Goal: Transaction & Acquisition: Purchase product/service

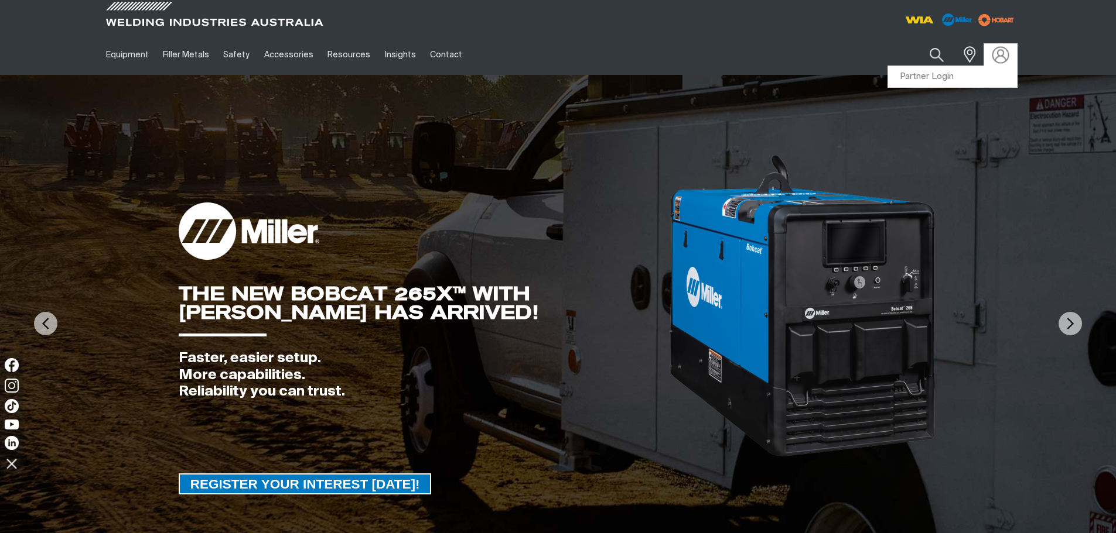
click at [999, 51] on img at bounding box center [999, 54] width 17 height 17
click at [944, 73] on link "Partner Login" at bounding box center [952, 77] width 129 height 22
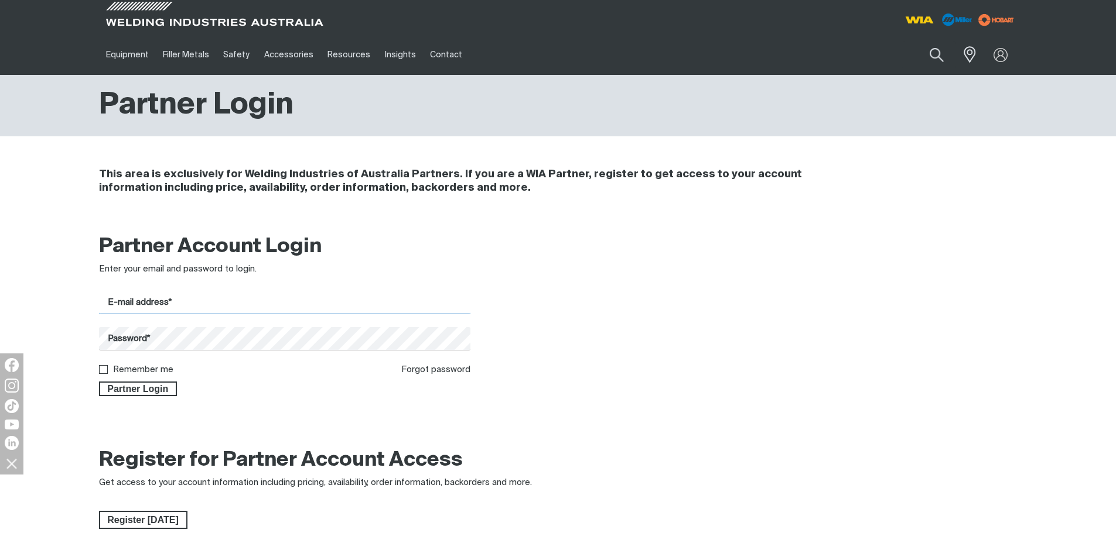
type input "[PERSON_NAME][EMAIL_ADDRESS][DOMAIN_NAME]"
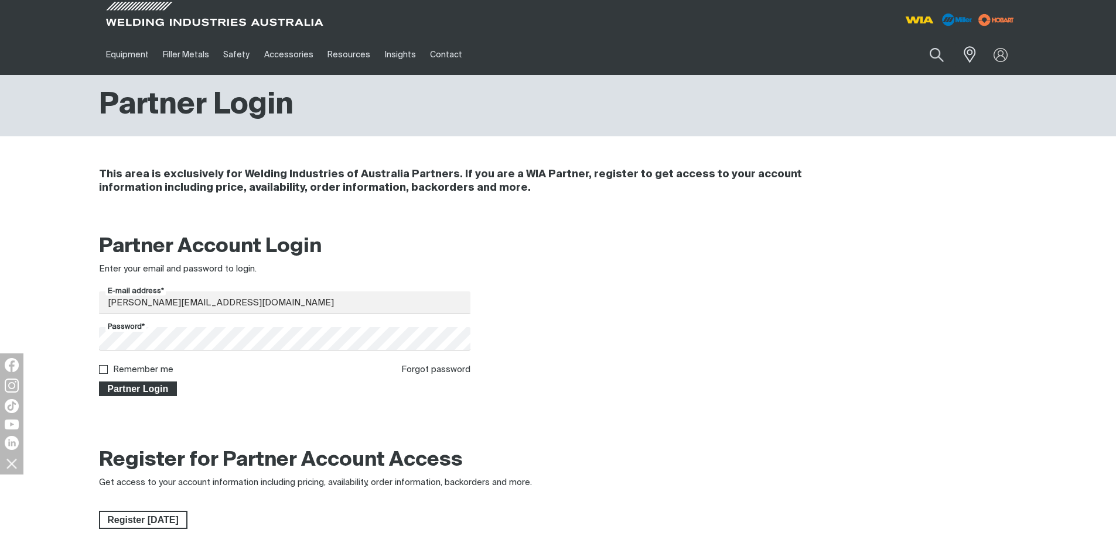
click at [142, 395] on span "Partner Login" at bounding box center [138, 389] width 76 height 15
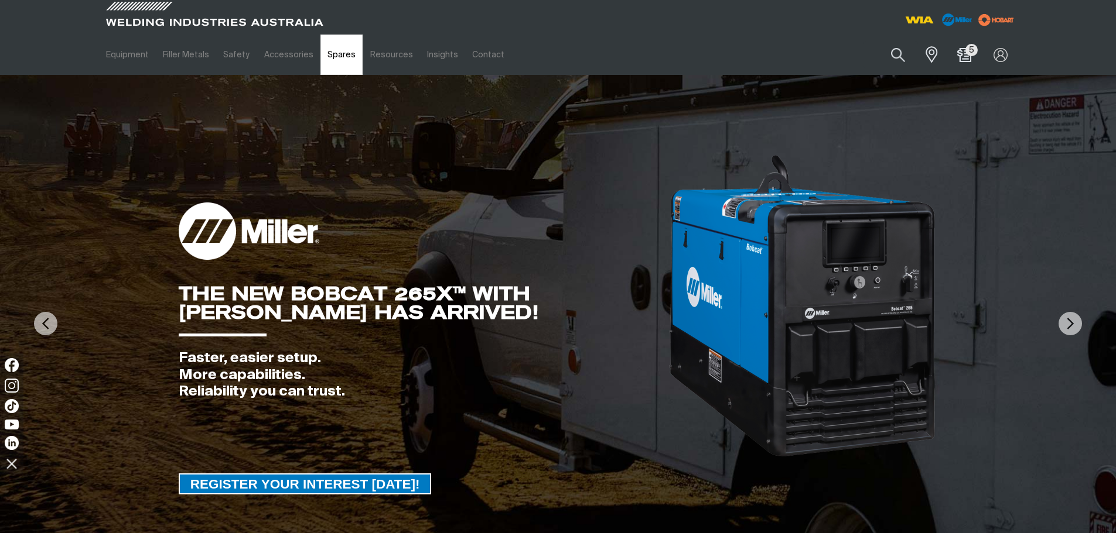
click at [333, 58] on link "Spares" at bounding box center [341, 55] width 42 height 40
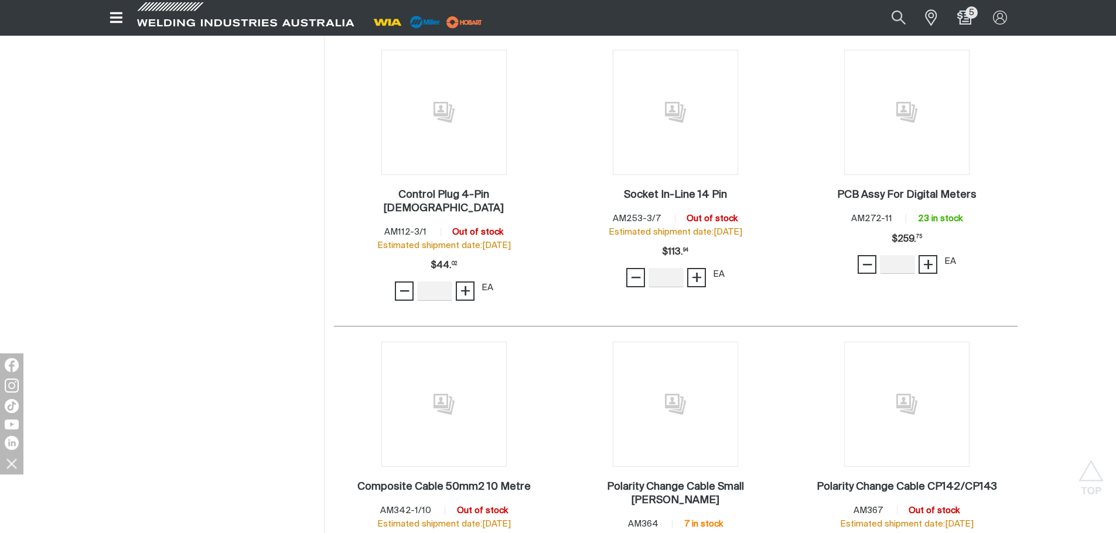
scroll to position [468, 0]
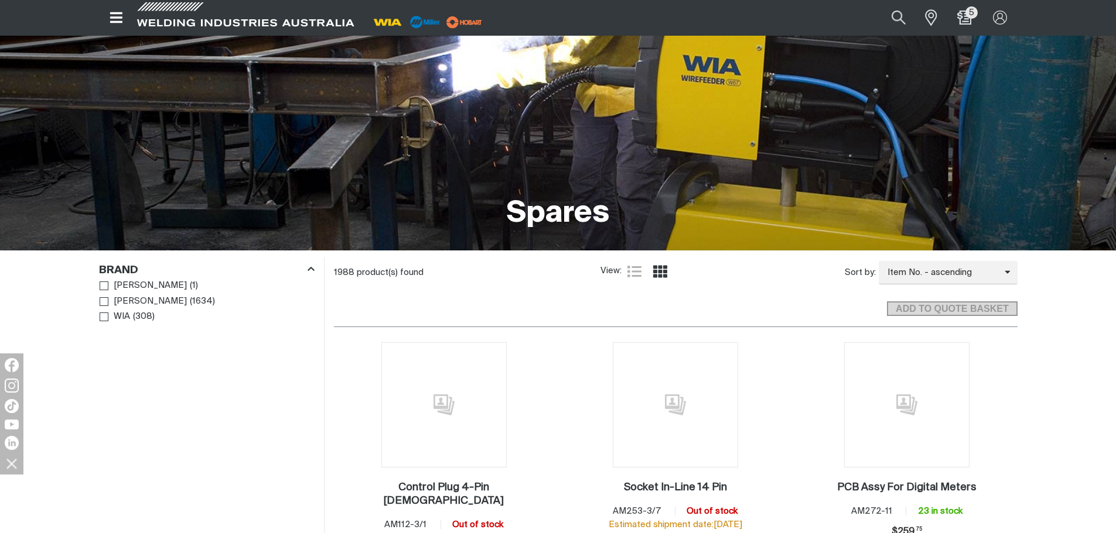
scroll to position [59, 0]
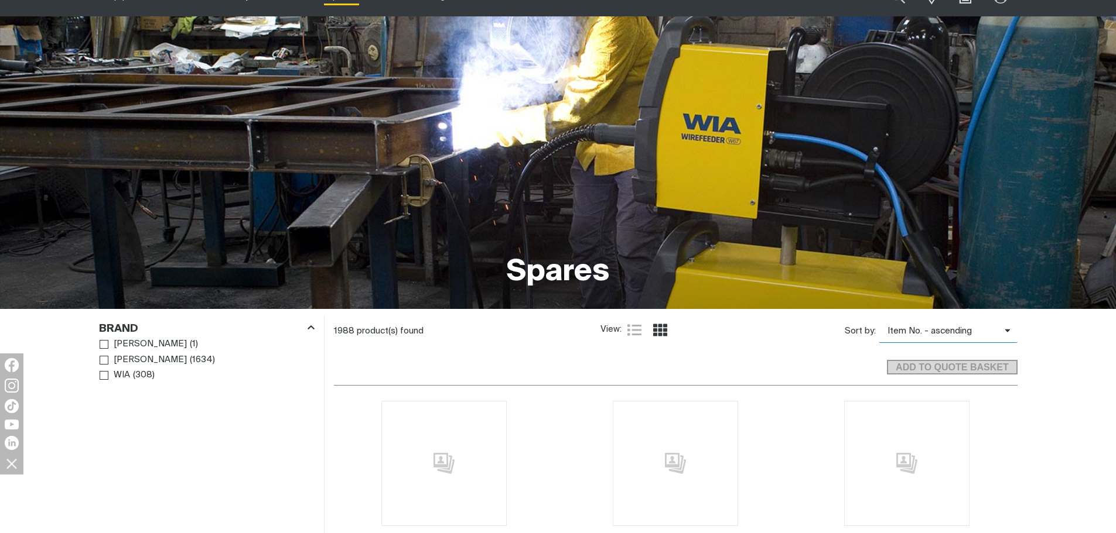
click at [1007, 332] on icon "Product list controls" at bounding box center [1006, 330] width 5 height 3
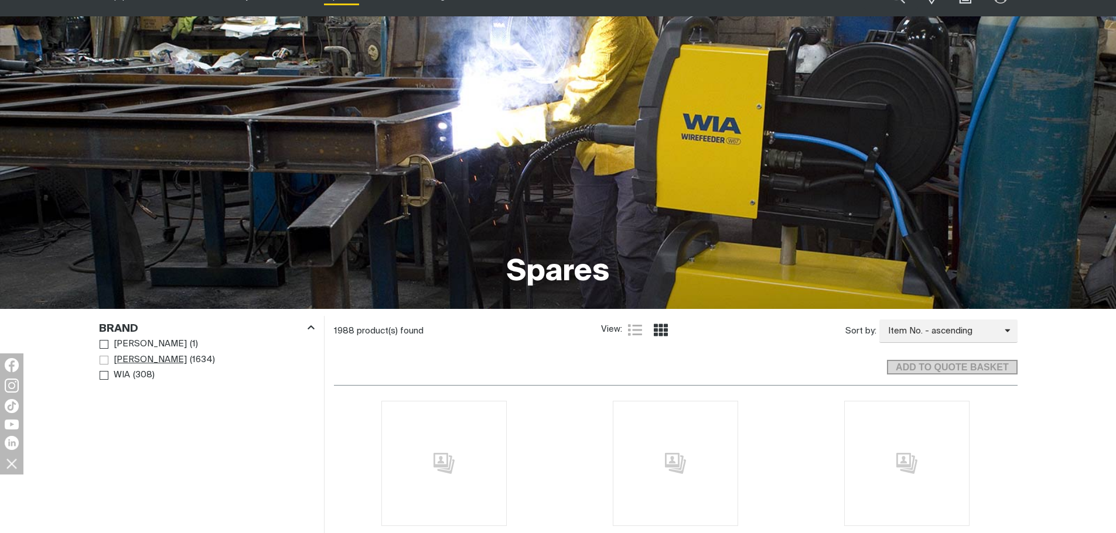
click at [103, 361] on span "Brand" at bounding box center [104, 360] width 9 height 9
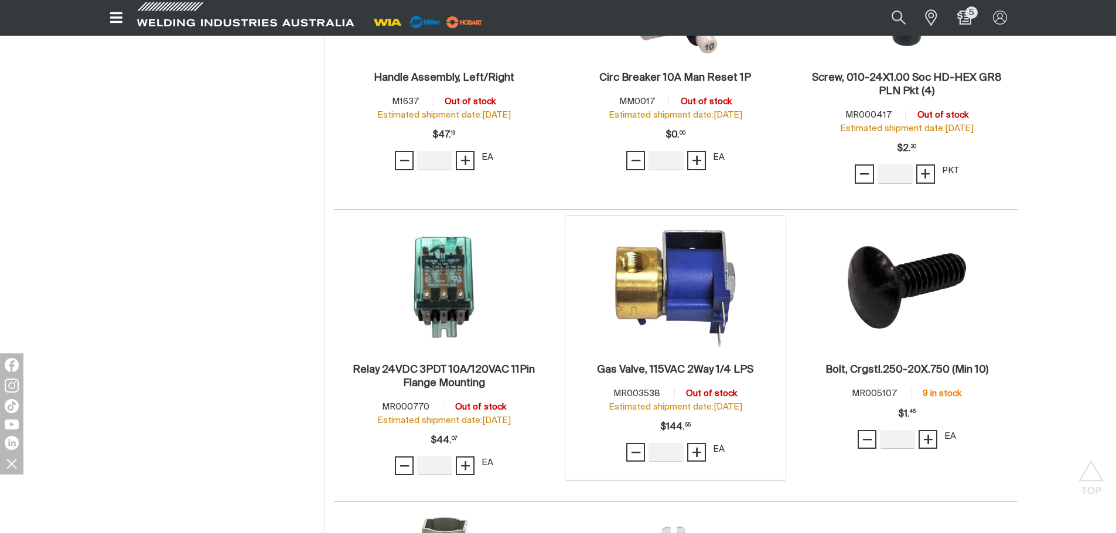
scroll to position [586, 0]
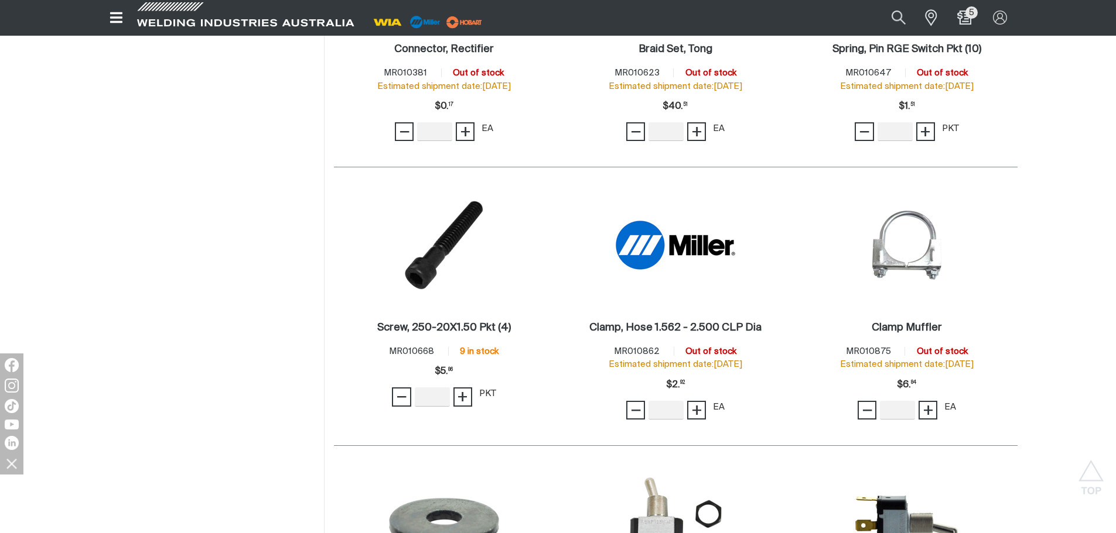
scroll to position [1523, 0]
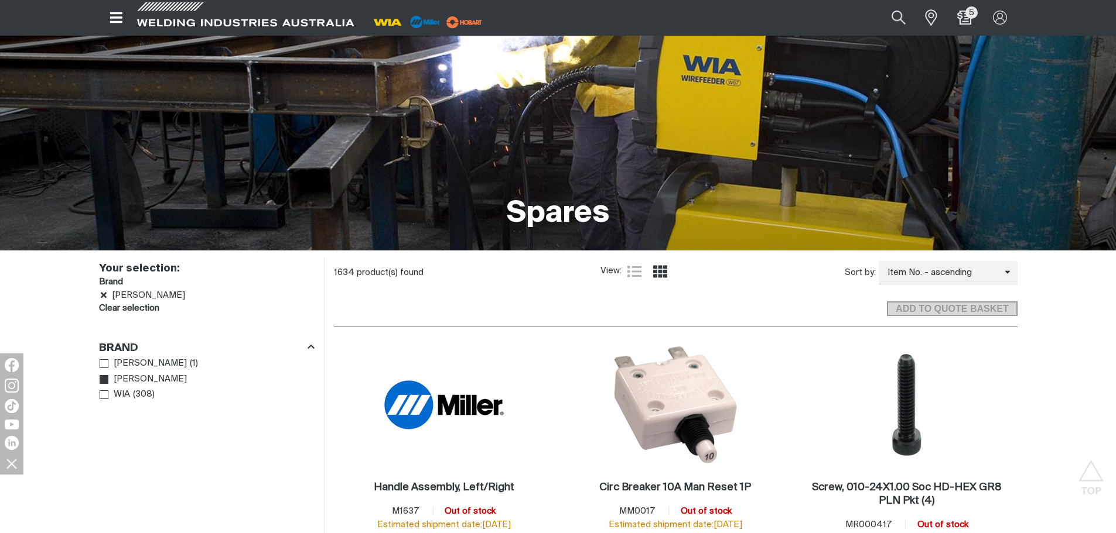
scroll to position [59, 0]
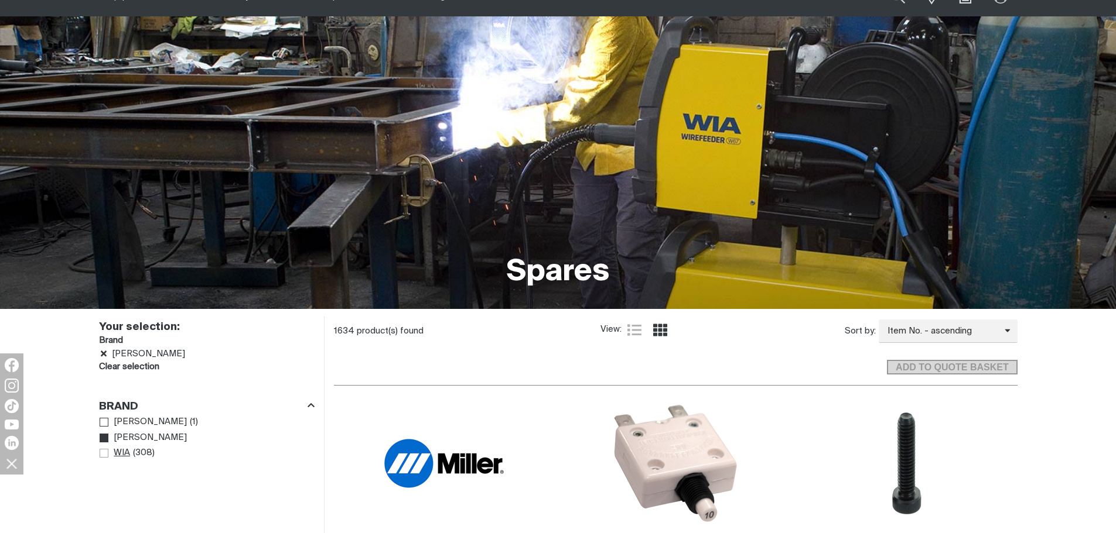
click at [103, 450] on span "Brand" at bounding box center [104, 453] width 9 height 9
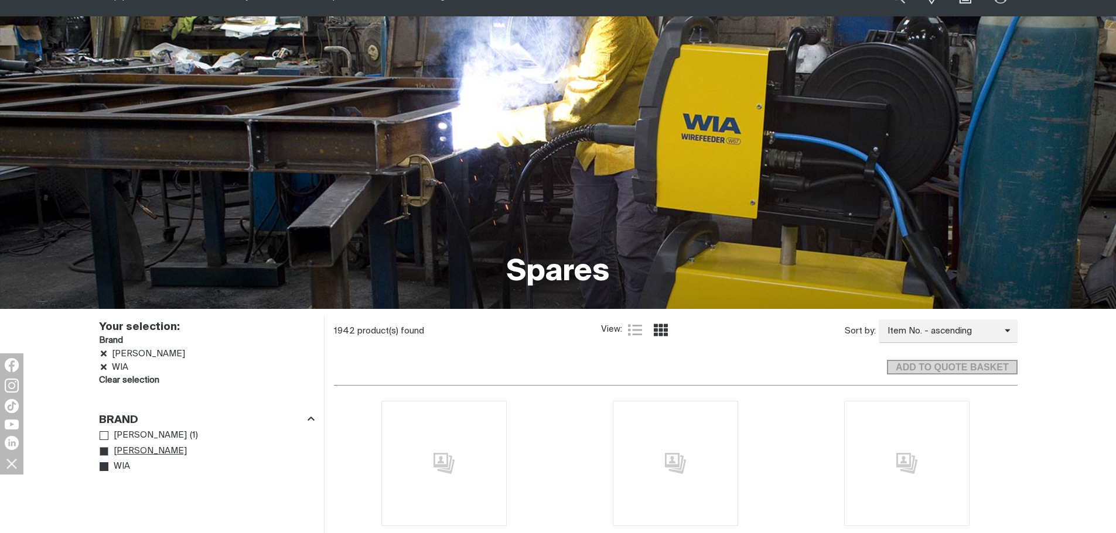
click at [112, 449] on link "[PERSON_NAME]" at bounding box center [144, 452] width 88 height 16
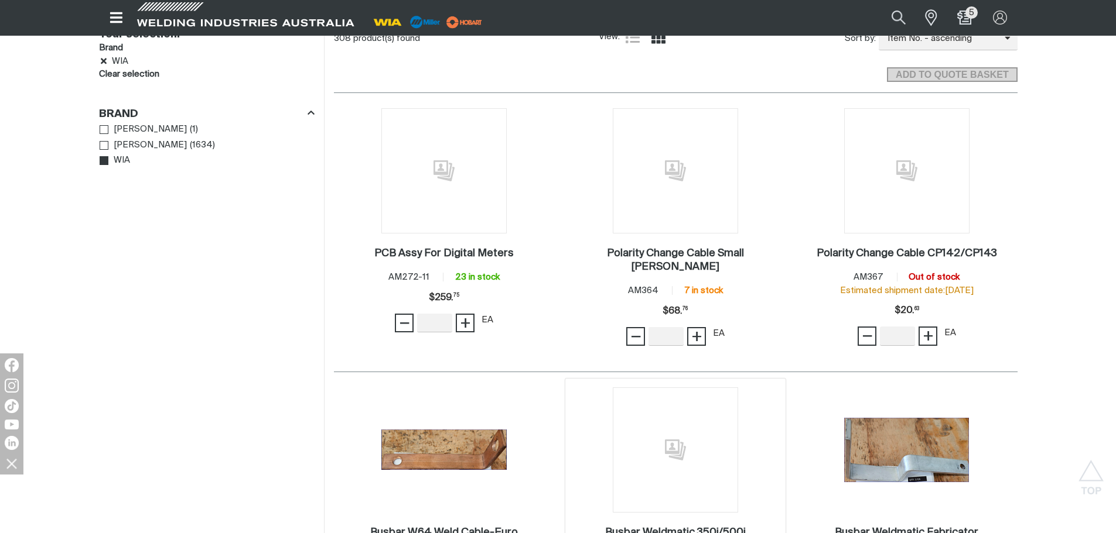
scroll to position [468, 0]
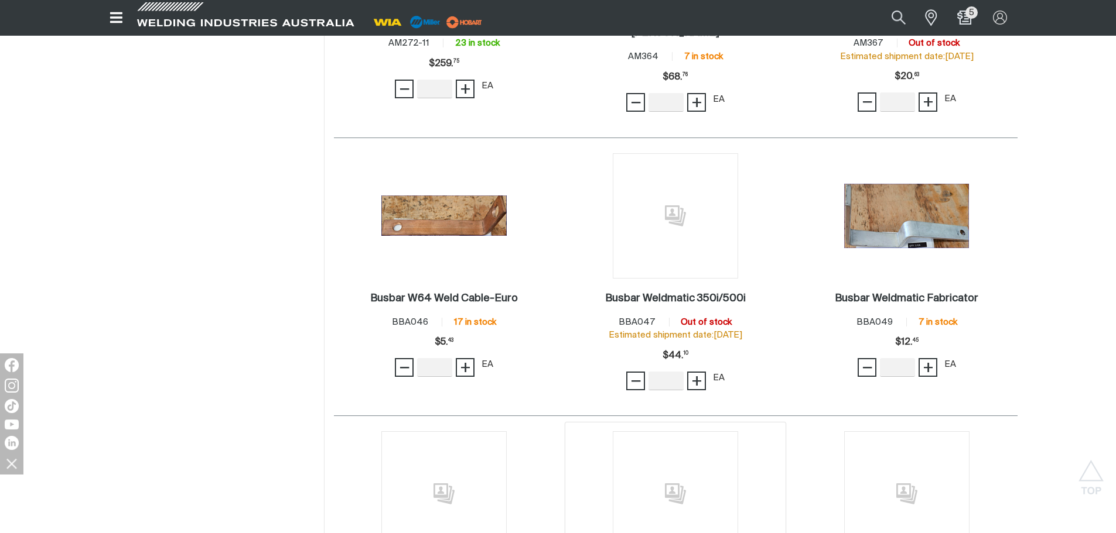
scroll to position [234, 0]
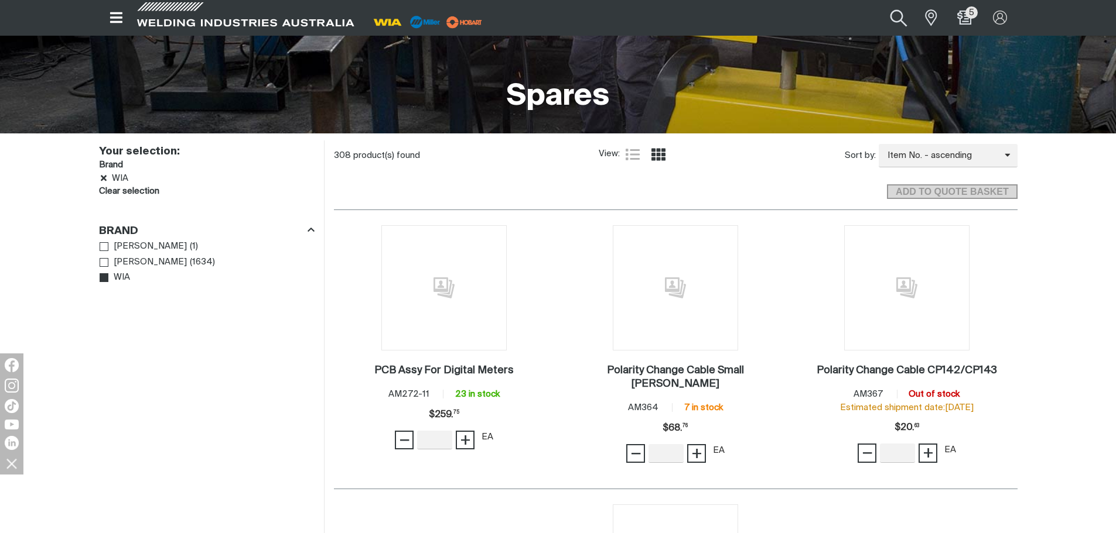
click at [888, 19] on button "Search products" at bounding box center [898, 18] width 47 height 32
click at [875, 2] on button "Search products" at bounding box center [898, 18] width 47 height 32
click at [899, 16] on button "Search products" at bounding box center [898, 18] width 47 height 32
click at [821, 16] on input "Search" at bounding box center [827, 17] width 180 height 25
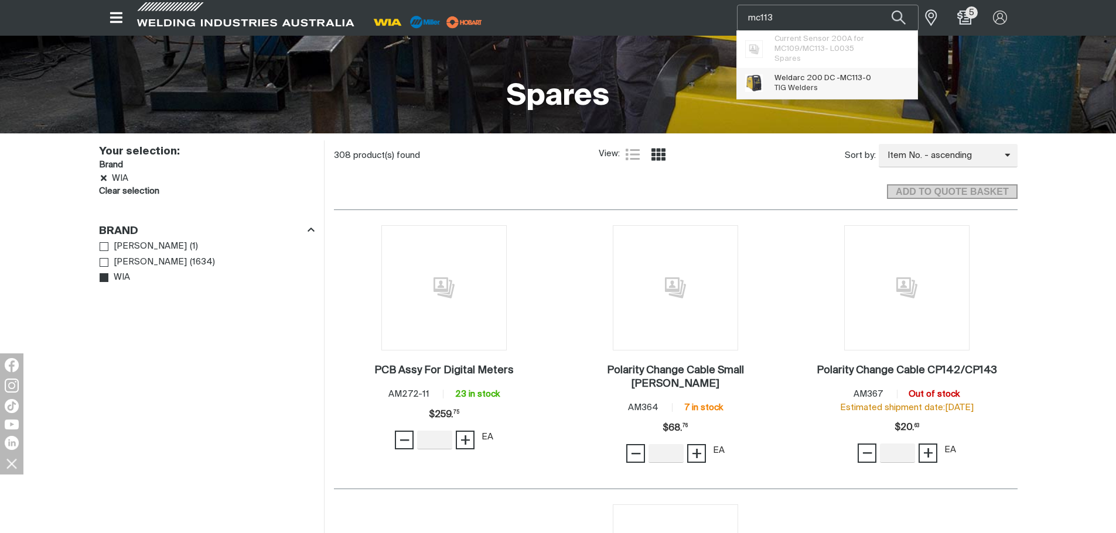
type input "mc113"
click at [818, 80] on span "Weldarc 200 DC - MC113 -0" at bounding box center [822, 78] width 97 height 10
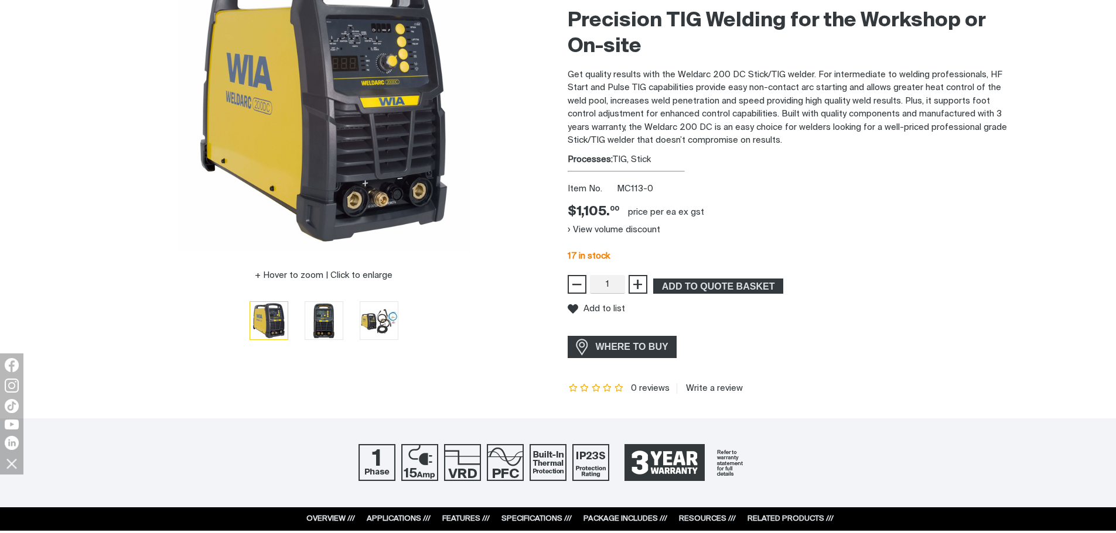
scroll to position [234, 0]
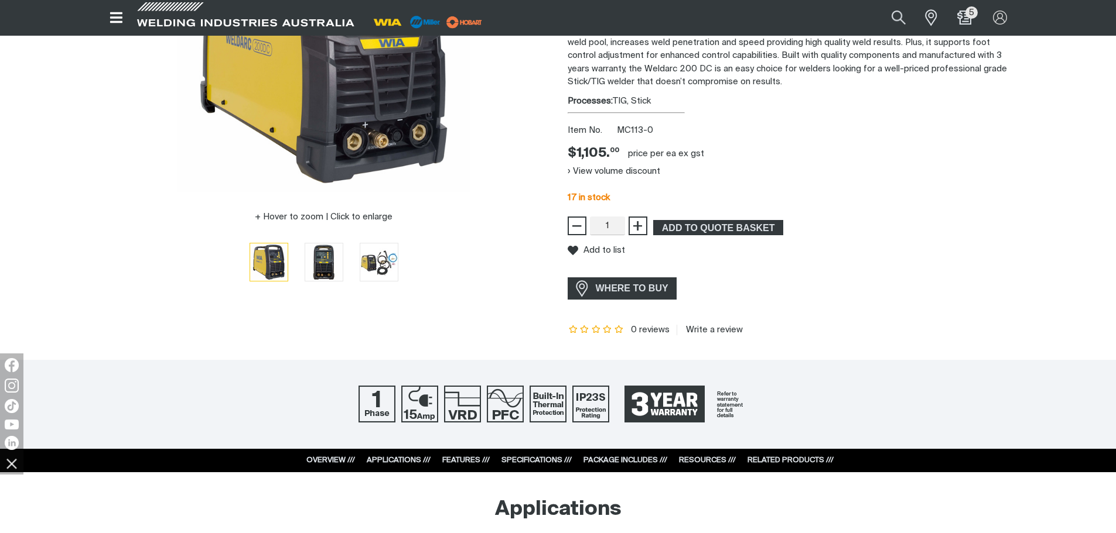
click at [325, 459] on link "OVERVIEW ///" at bounding box center [330, 461] width 49 height 8
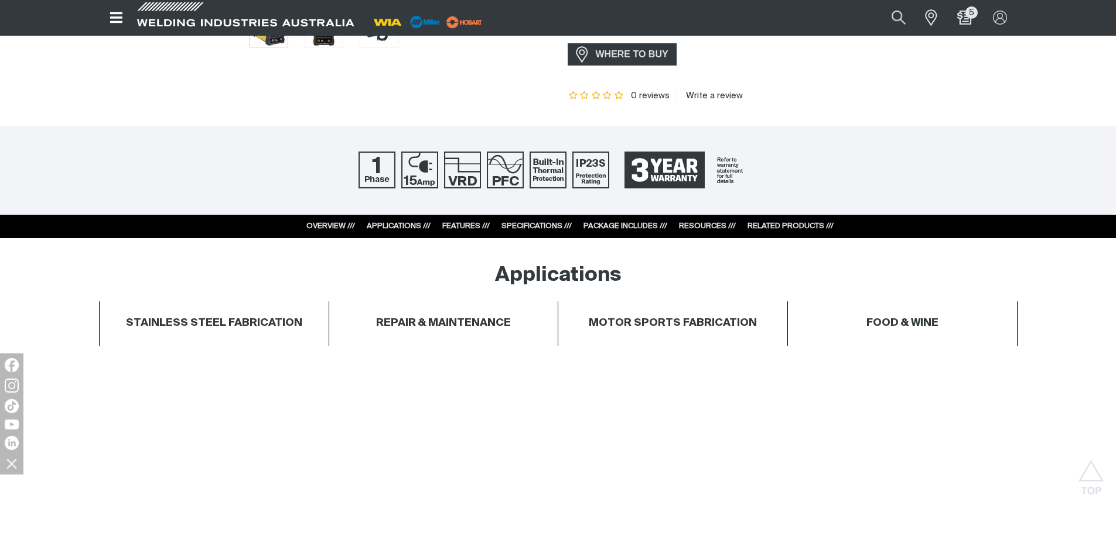
scroll to position [527, 0]
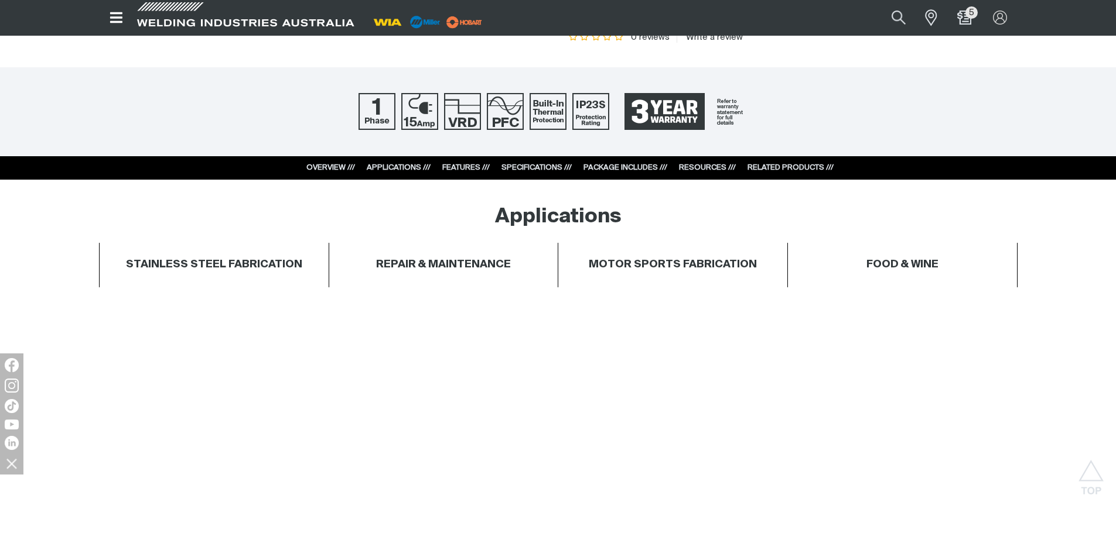
click at [438, 266] on h4 "REPAIR & MAINTENANCE" at bounding box center [443, 264] width 135 height 13
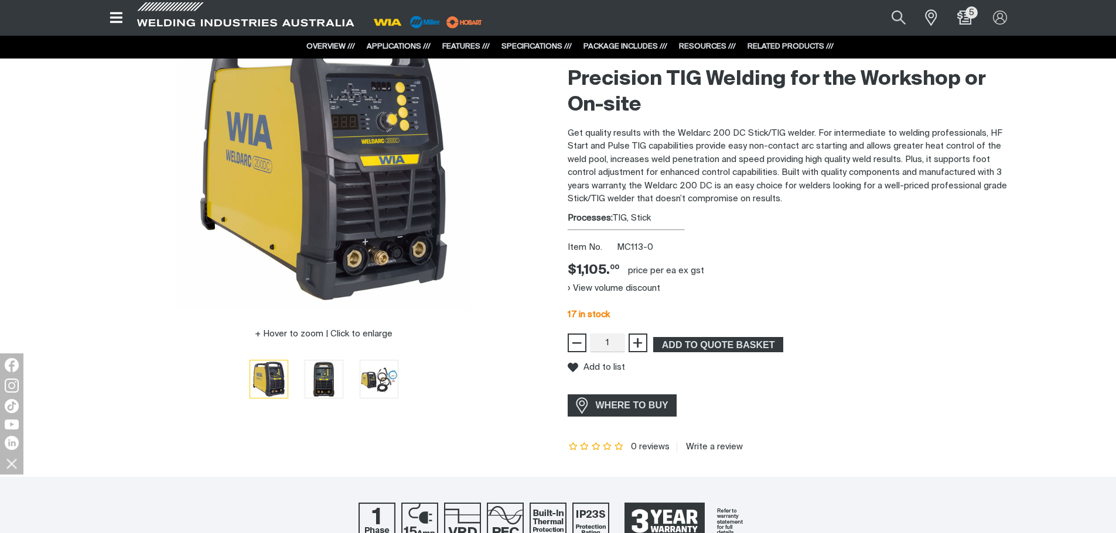
scroll to position [59, 0]
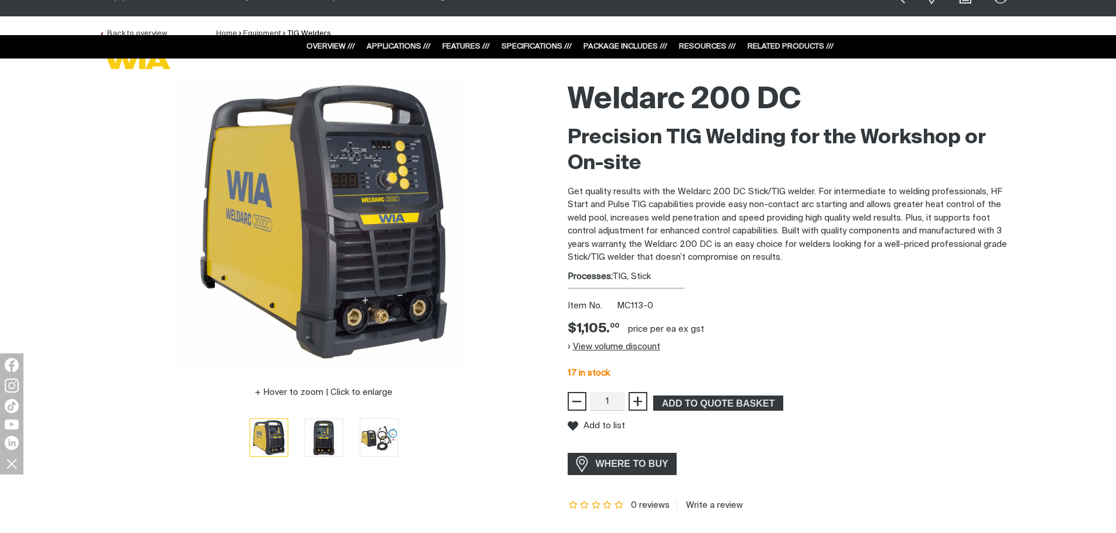
click at [654, 347] on button "View volume discount" at bounding box center [613, 347] width 93 height 19
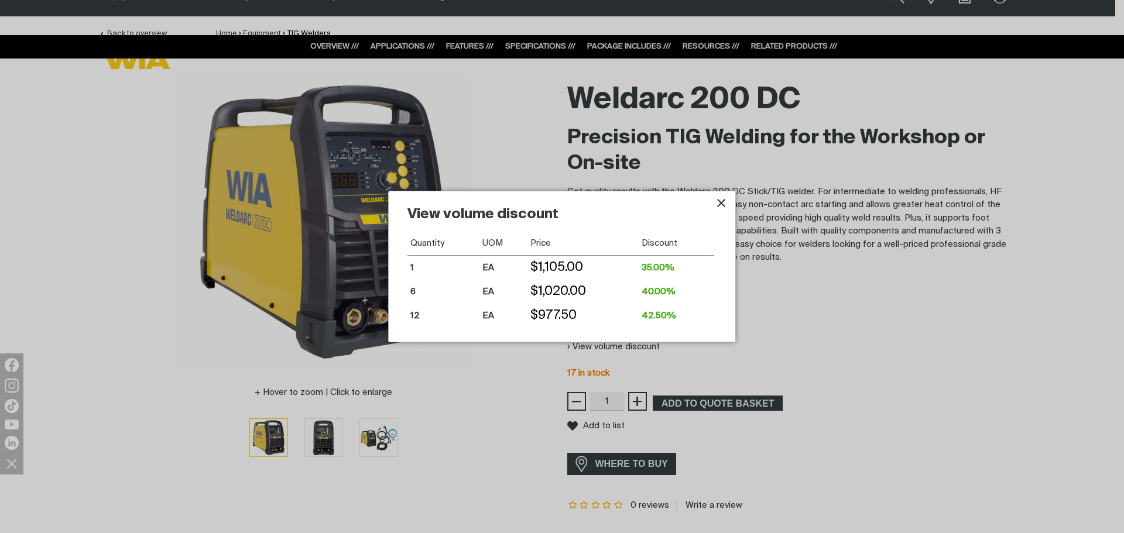
click at [720, 205] on icon "Close pop-up overlay" at bounding box center [721, 203] width 8 height 8
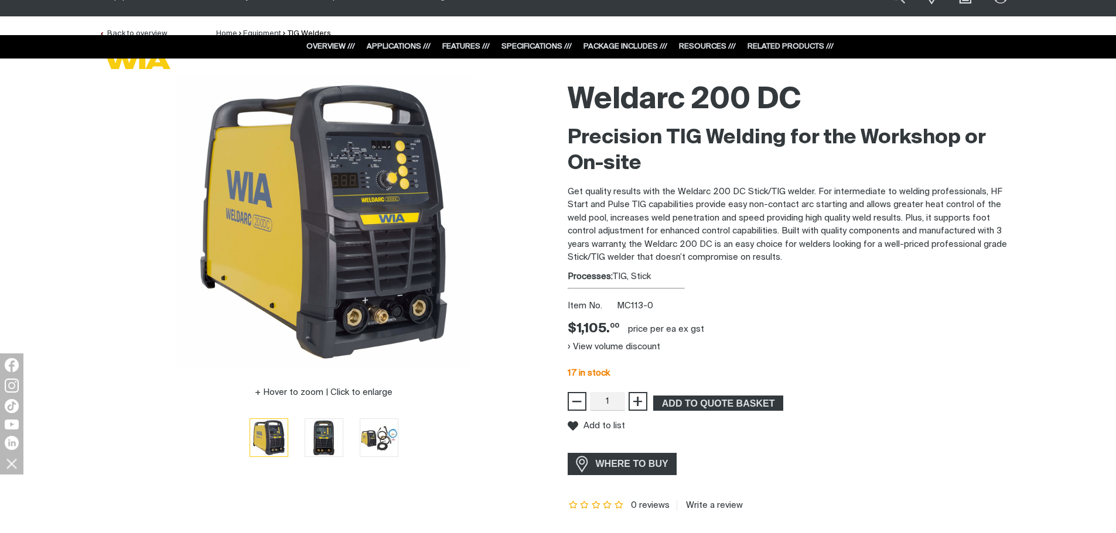
click at [617, 48] on link "PACKAGE INCLUDES ///" at bounding box center [625, 47] width 84 height 8
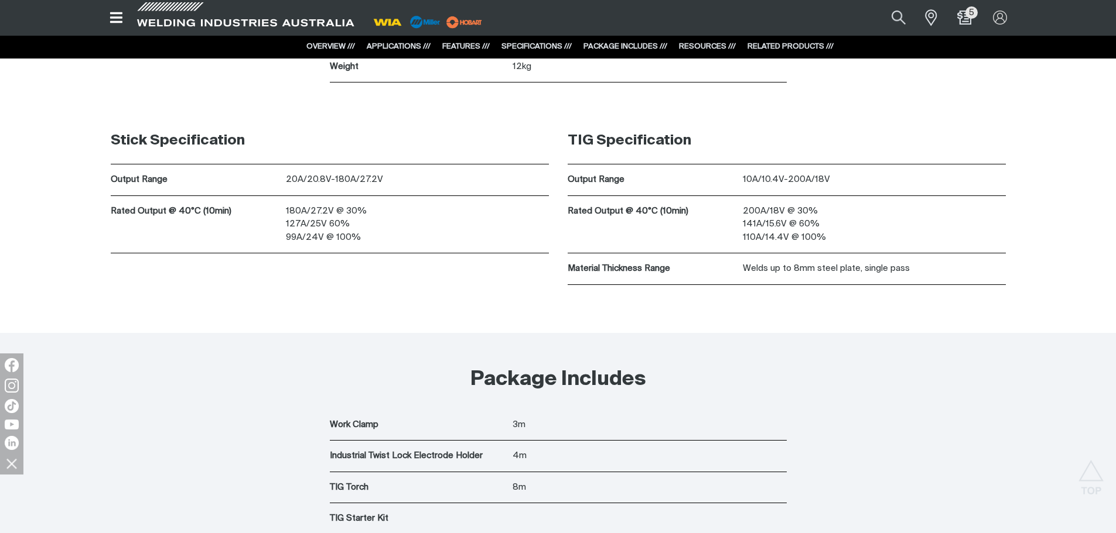
scroll to position [3608, 0]
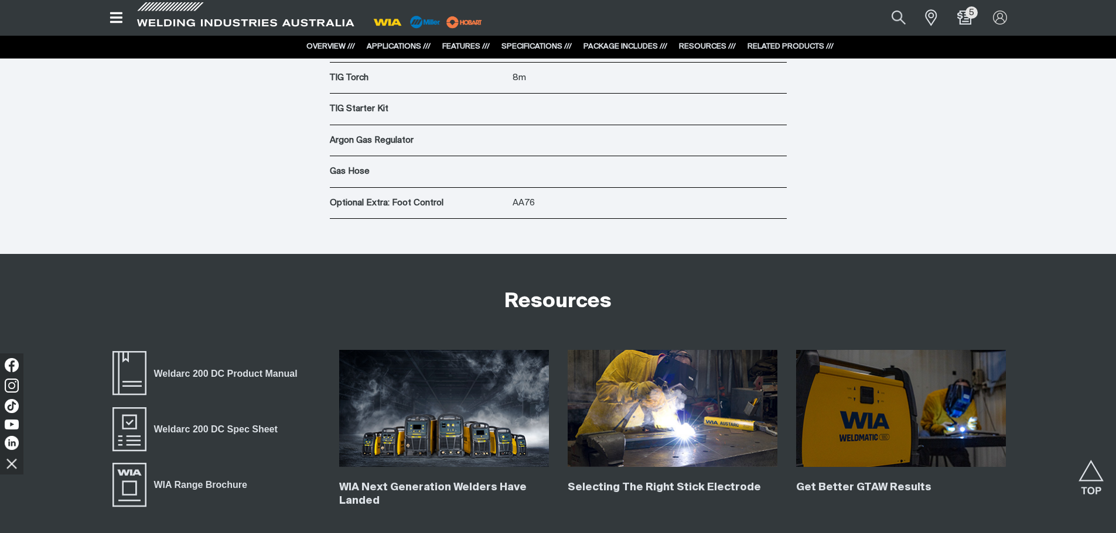
scroll to position [4018, 0]
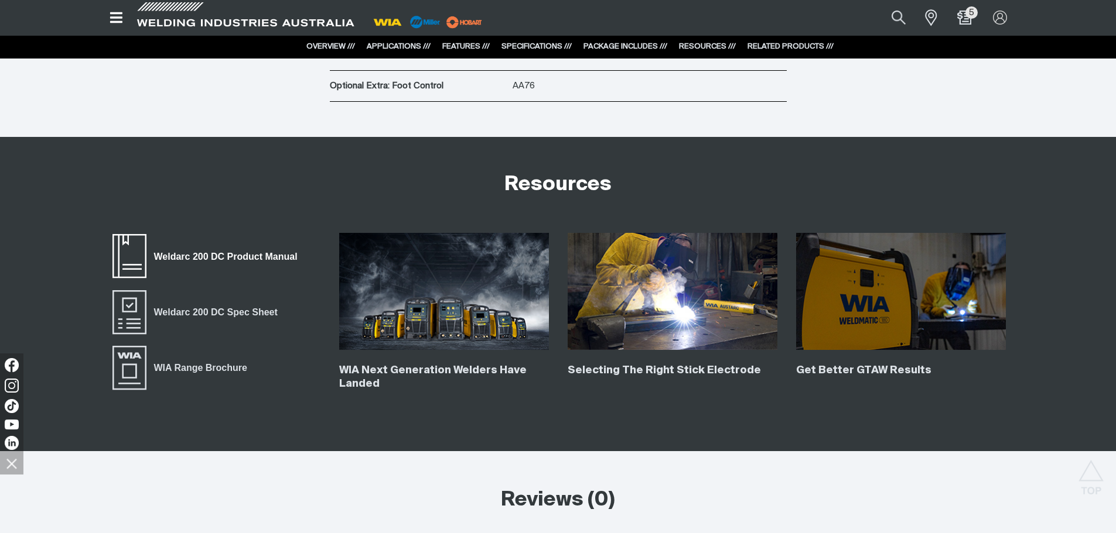
click at [230, 260] on span "Weldarc 200 DC Product Manual" at bounding box center [225, 256] width 159 height 15
click at [219, 314] on span "Weldarc 200 DC Spec Sheet" at bounding box center [215, 312] width 139 height 15
click at [184, 373] on span "WIA Range Brochure" at bounding box center [200, 368] width 108 height 15
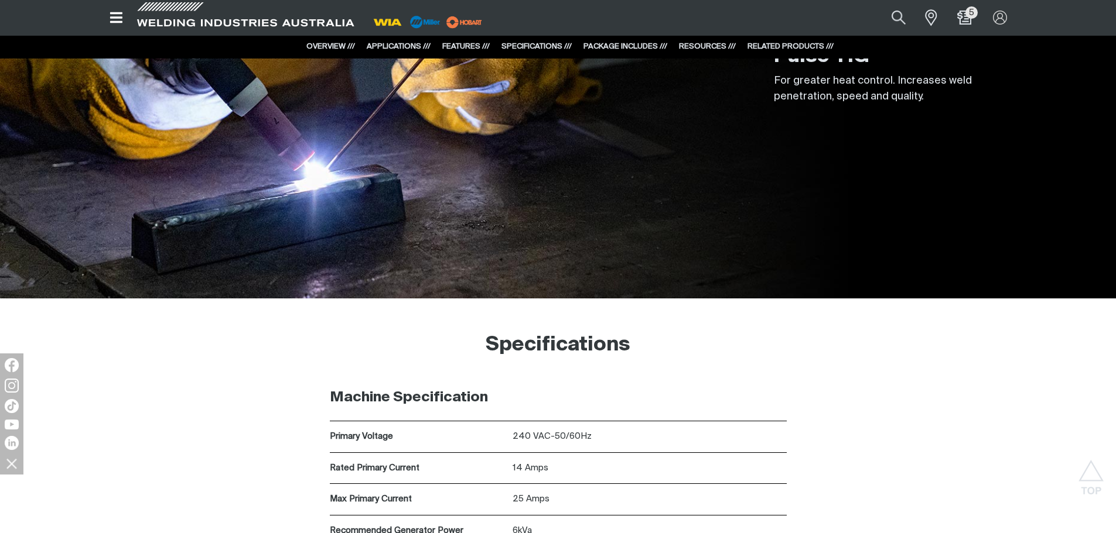
scroll to position [2729, 0]
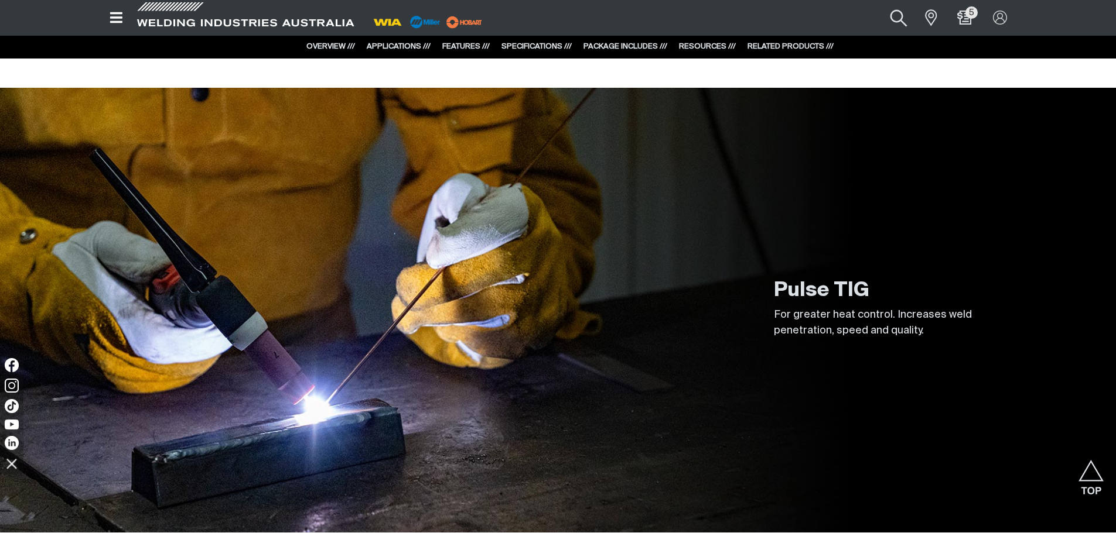
click at [894, 20] on button "Search products" at bounding box center [898, 18] width 47 height 32
click at [776, 19] on input "Search" at bounding box center [827, 17] width 180 height 25
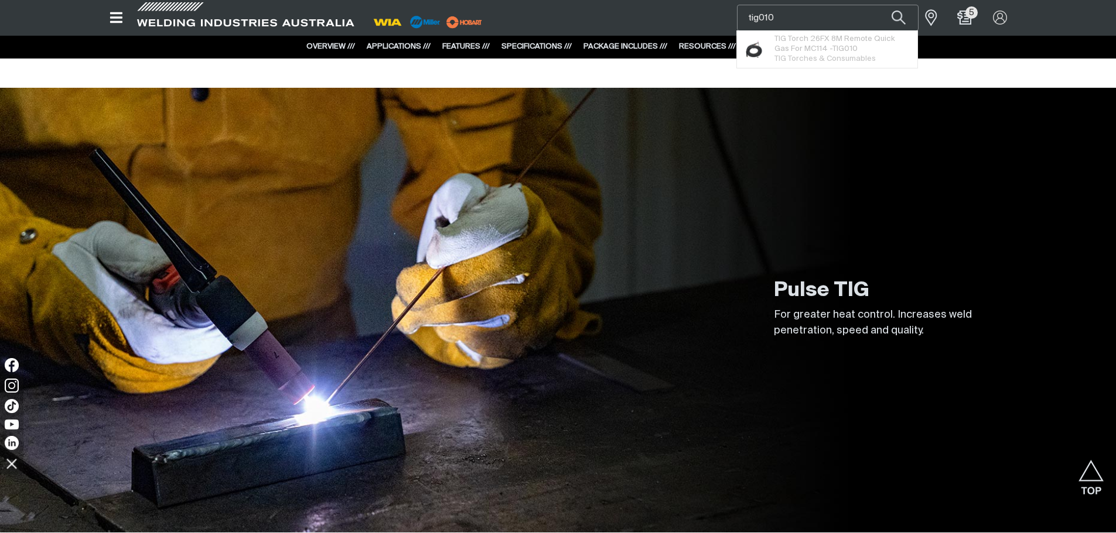
type input "tig010"
click at [878, 5] on button "Search products" at bounding box center [898, 18] width 40 height 26
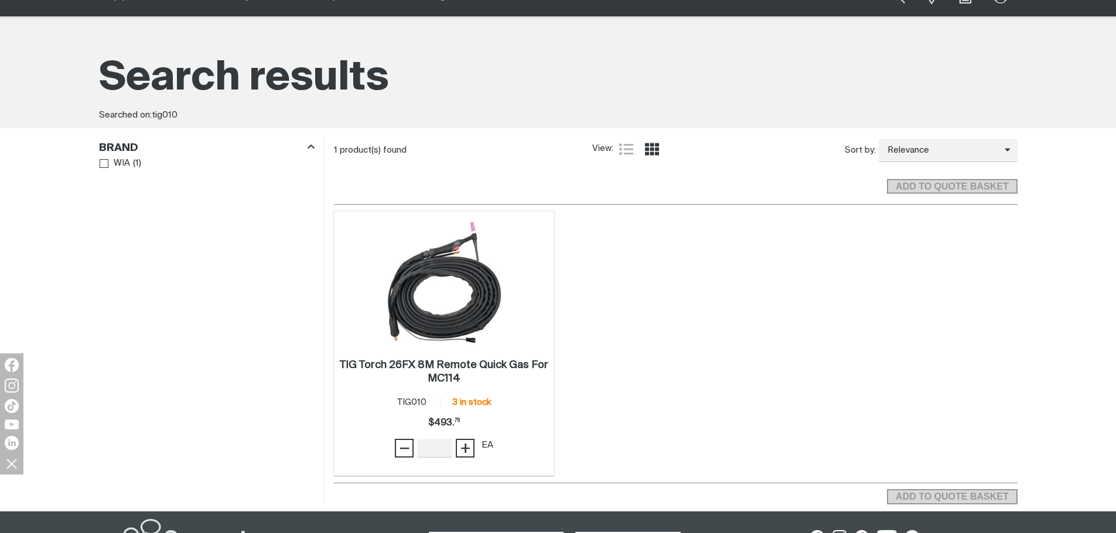
scroll to position [117, 0]
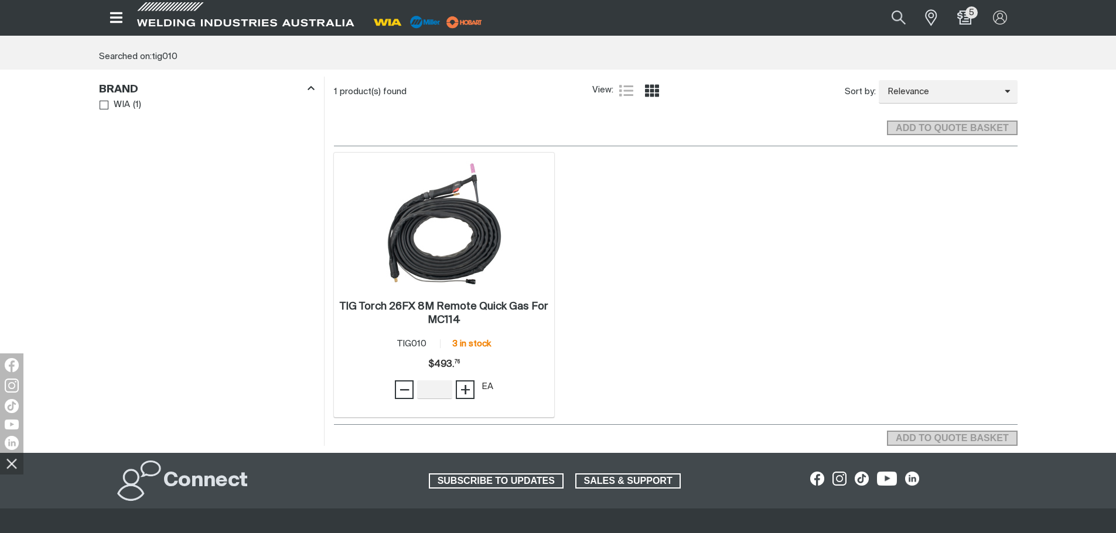
click at [443, 256] on img at bounding box center [443, 224] width 125 height 125
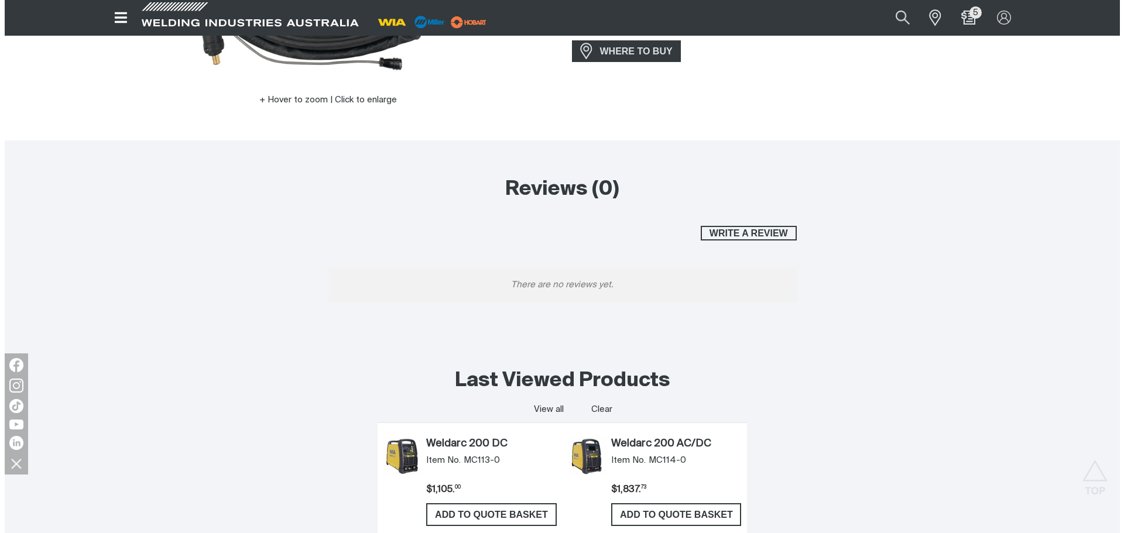
scroll to position [234, 0]
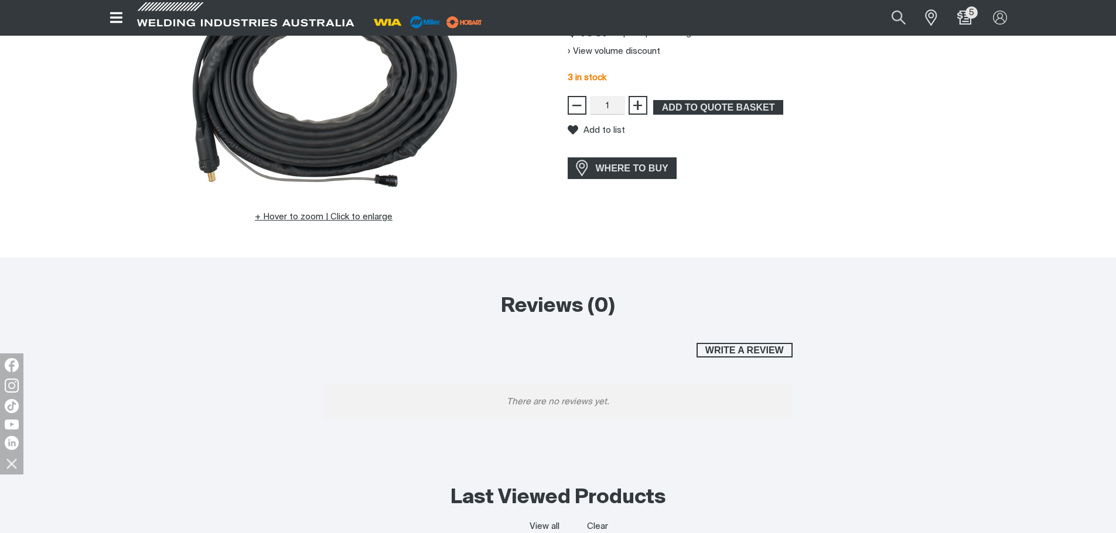
click at [314, 220] on button "Hover to zoom | Click to enlarge" at bounding box center [324, 217] width 152 height 14
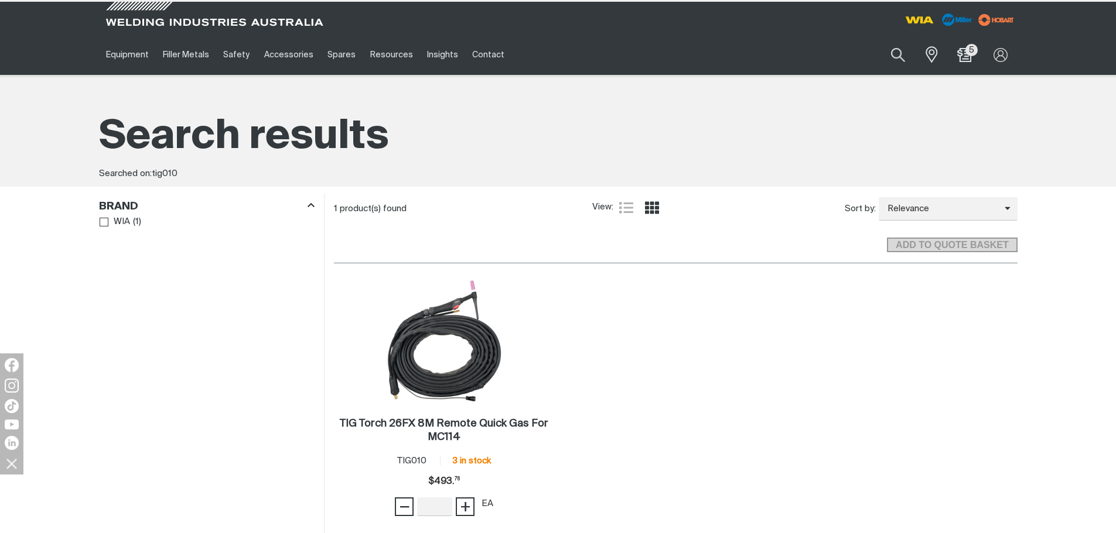
scroll to position [117, 0]
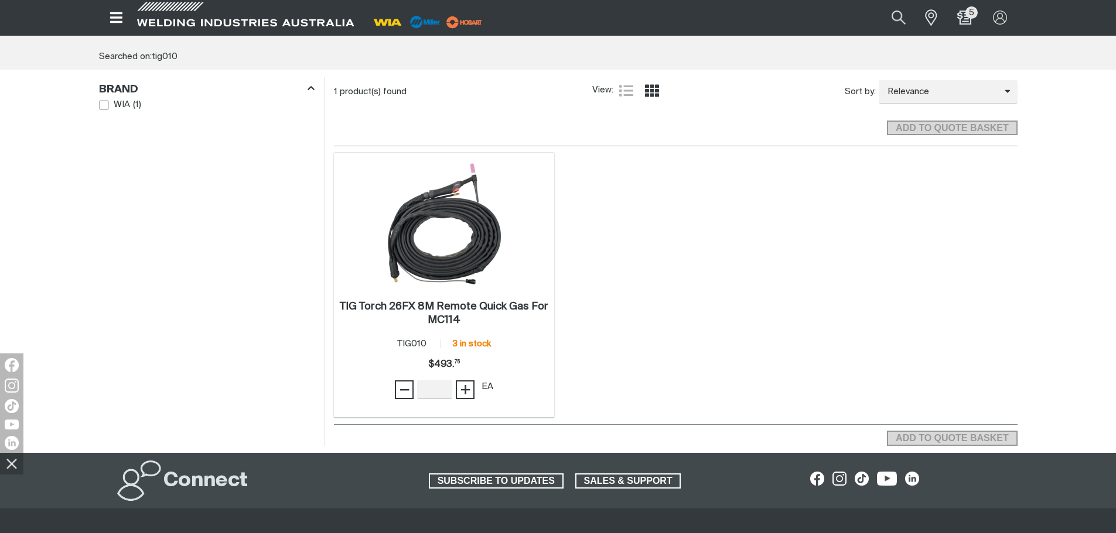
click at [451, 259] on img at bounding box center [443, 224] width 125 height 125
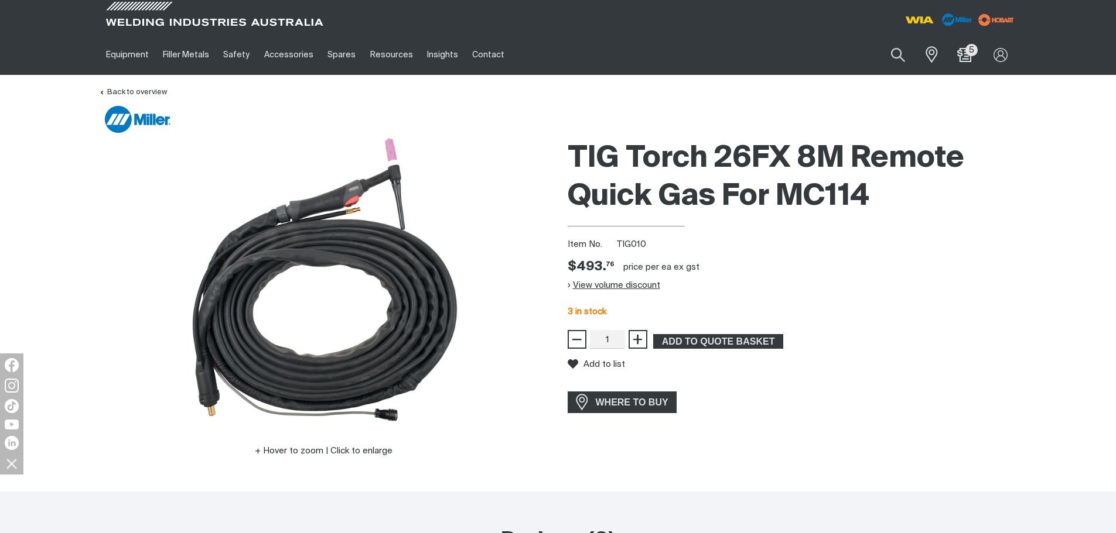
click at [597, 289] on button "View volume discount" at bounding box center [613, 285] width 93 height 19
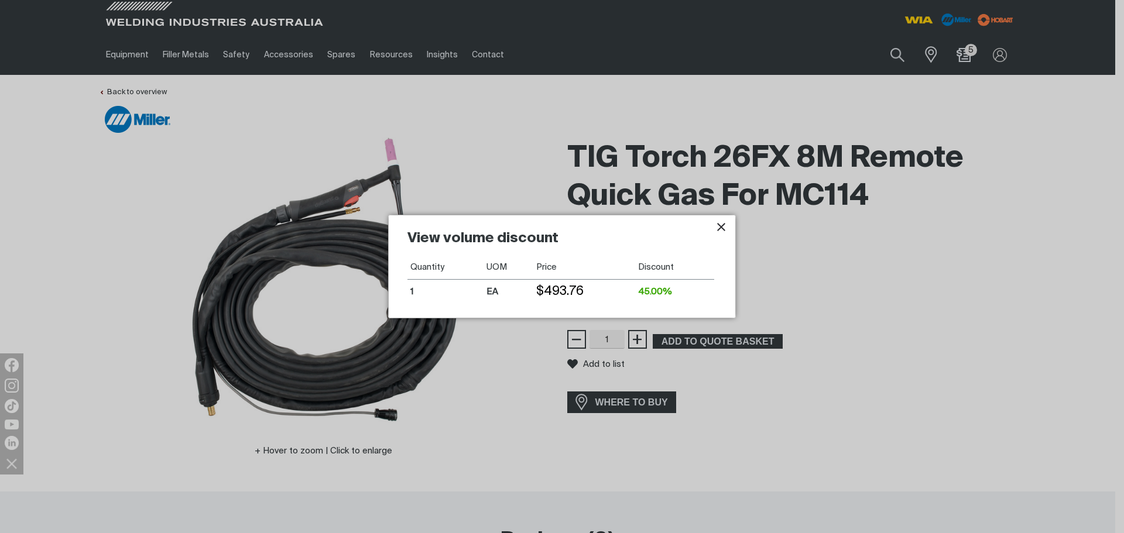
click at [723, 228] on icon "Close pop-up overlay" at bounding box center [721, 227] width 8 height 8
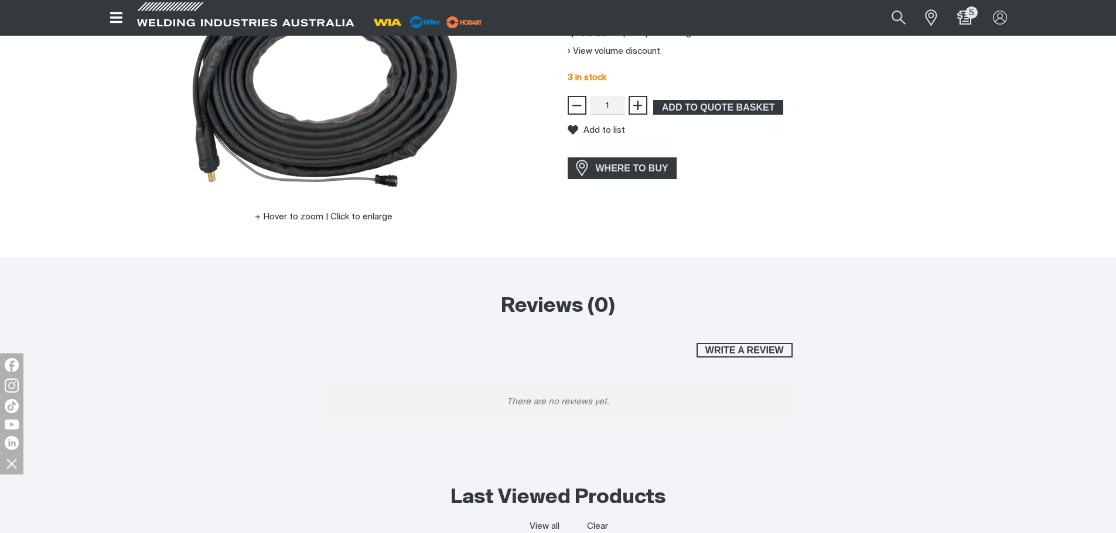
scroll to position [59, 0]
